Goal: Find specific page/section: Find specific page/section

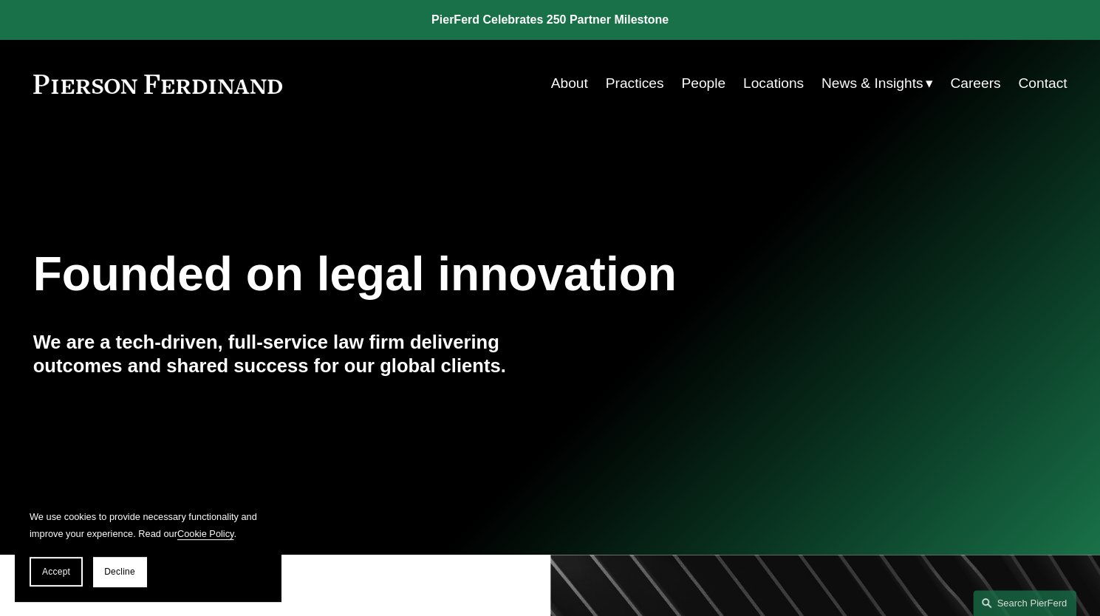
click at [752, 83] on link "Locations" at bounding box center [773, 83] width 61 height 28
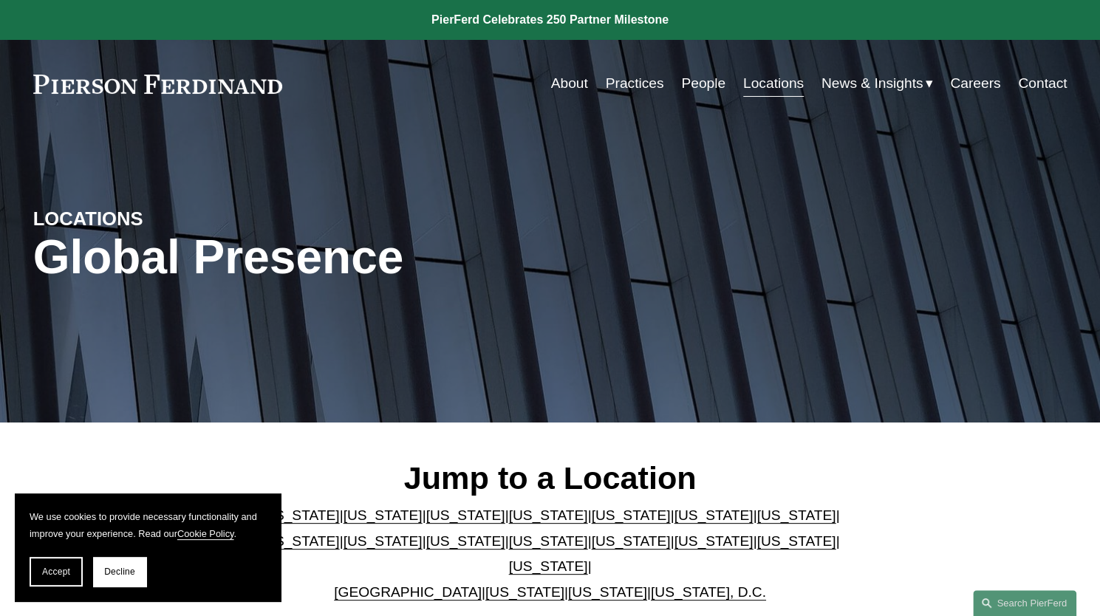
click at [692, 82] on link "People" at bounding box center [703, 83] width 44 height 28
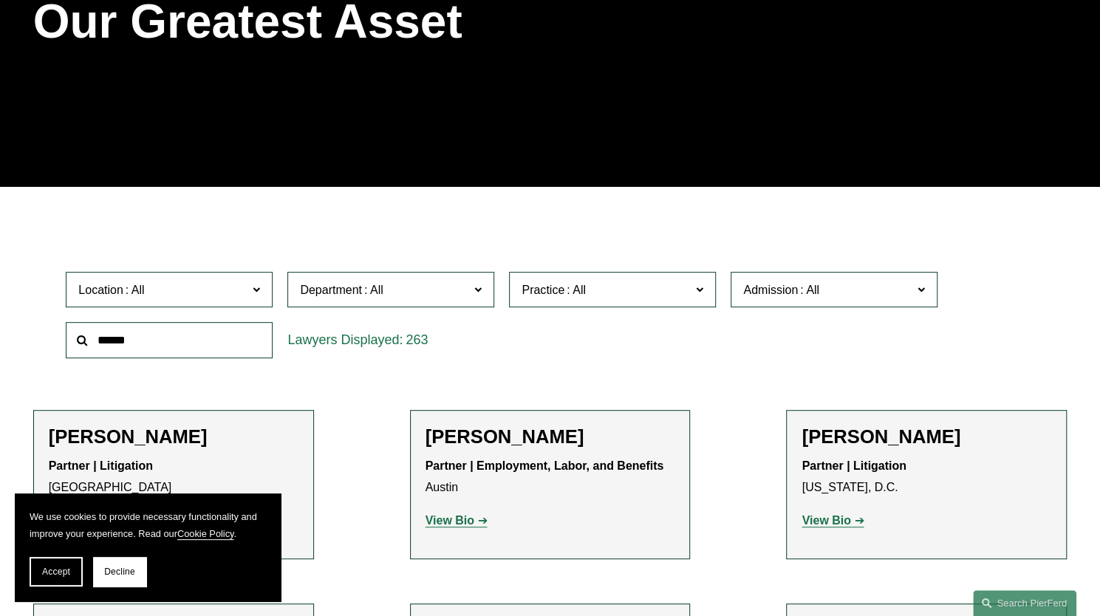
scroll to position [239, 0]
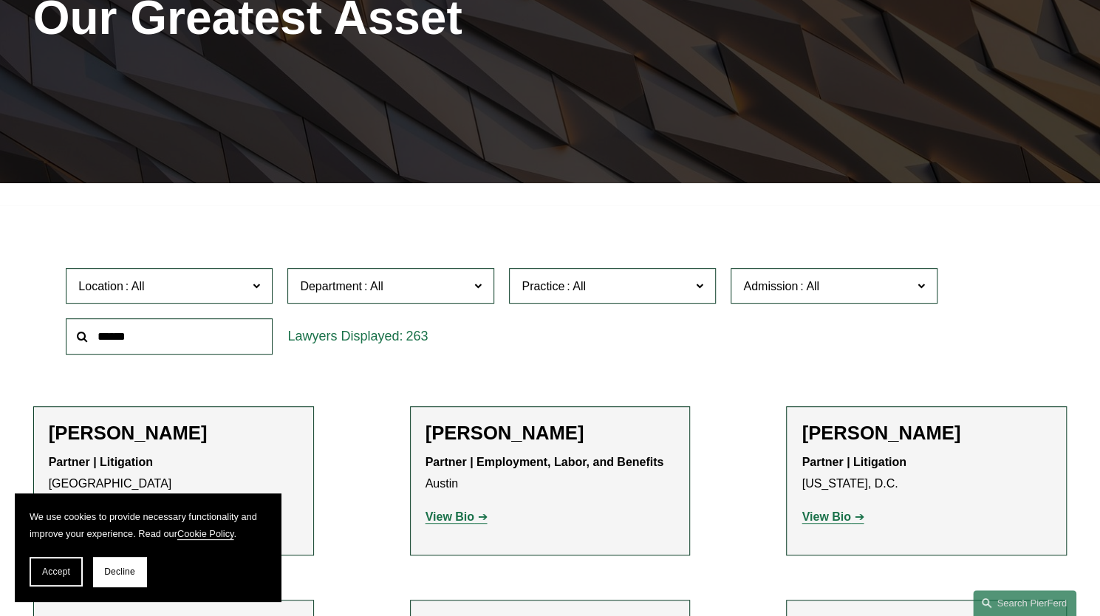
click at [170, 340] on input "text" at bounding box center [169, 336] width 207 height 36
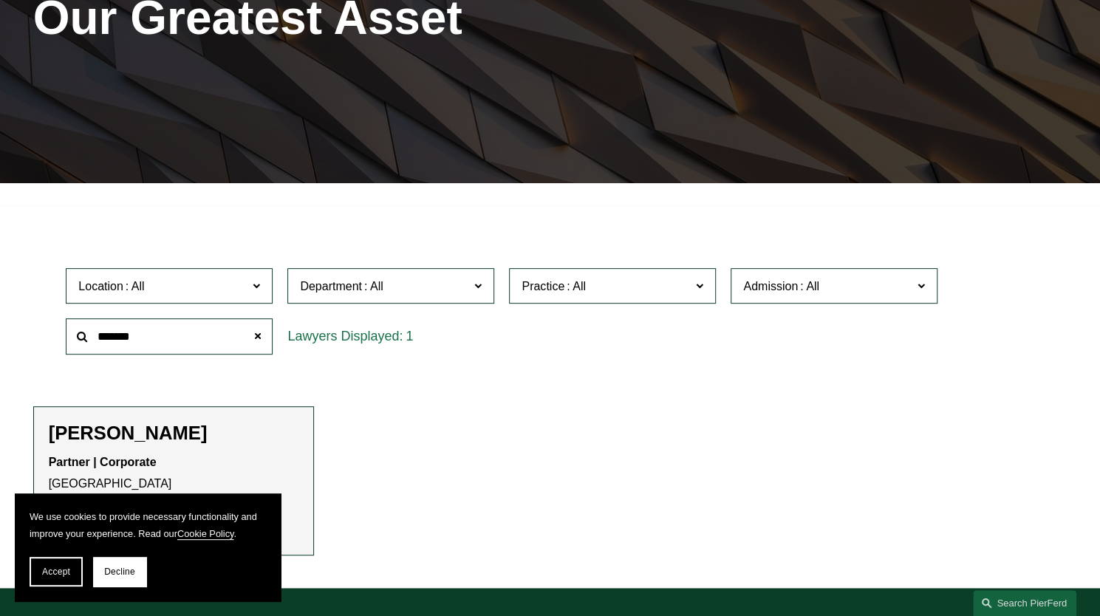
type input "*******"
click at [43, 394] on ul "Filter Location All [GEOGRAPHIC_DATA] [GEOGRAPHIC_DATA] [GEOGRAPHIC_DATA] [GEOG…" at bounding box center [550, 385] width 1100 height 339
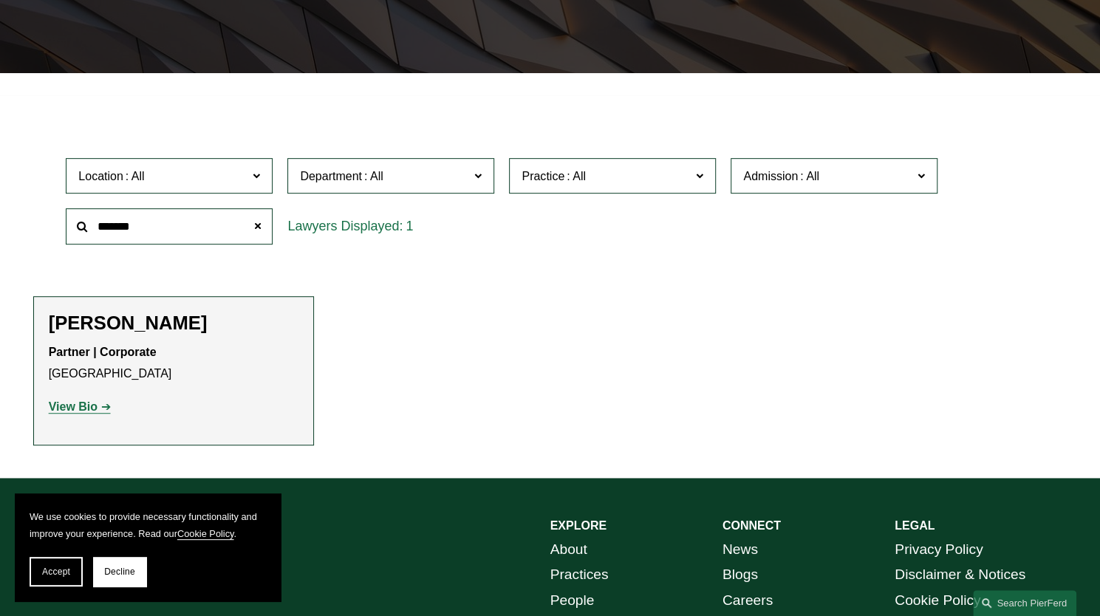
scroll to position [350, 0]
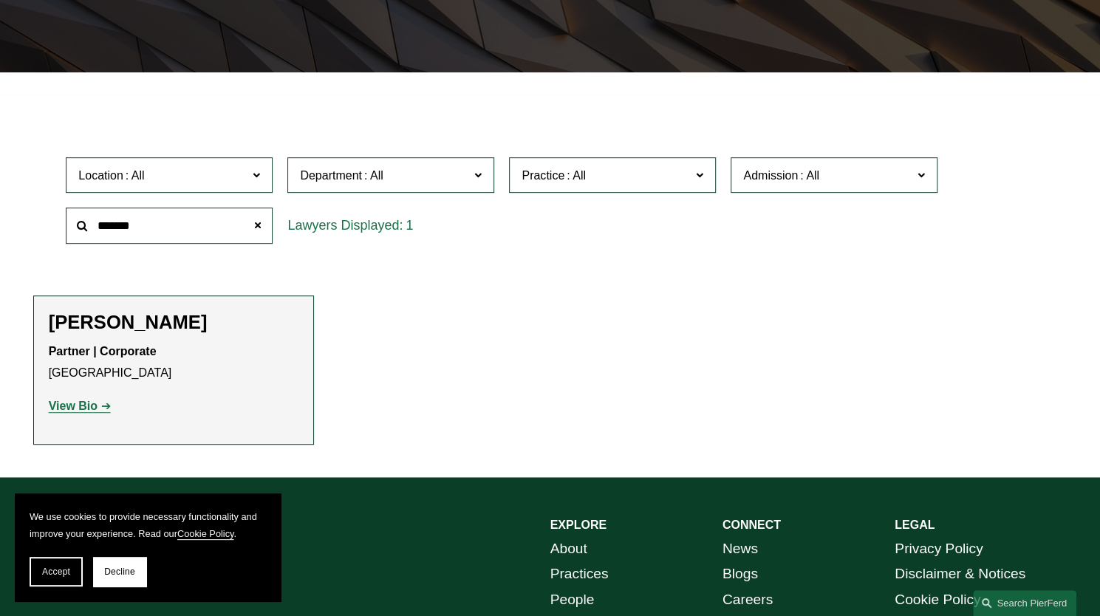
click at [71, 404] on strong "View Bio" at bounding box center [73, 405] width 49 height 13
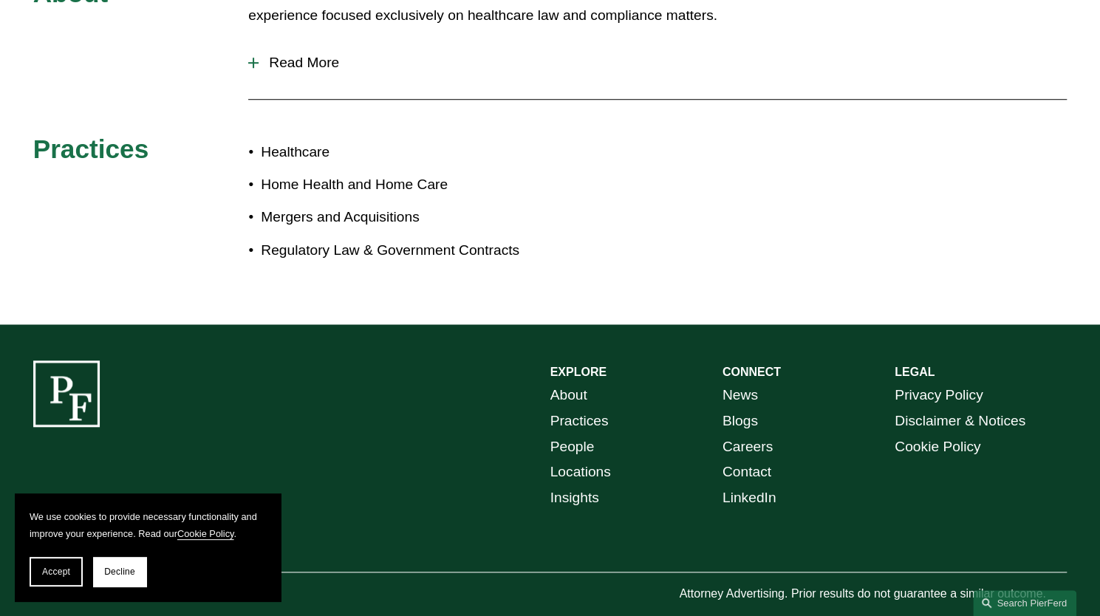
scroll to position [669, 0]
